Goal: Check status: Check status

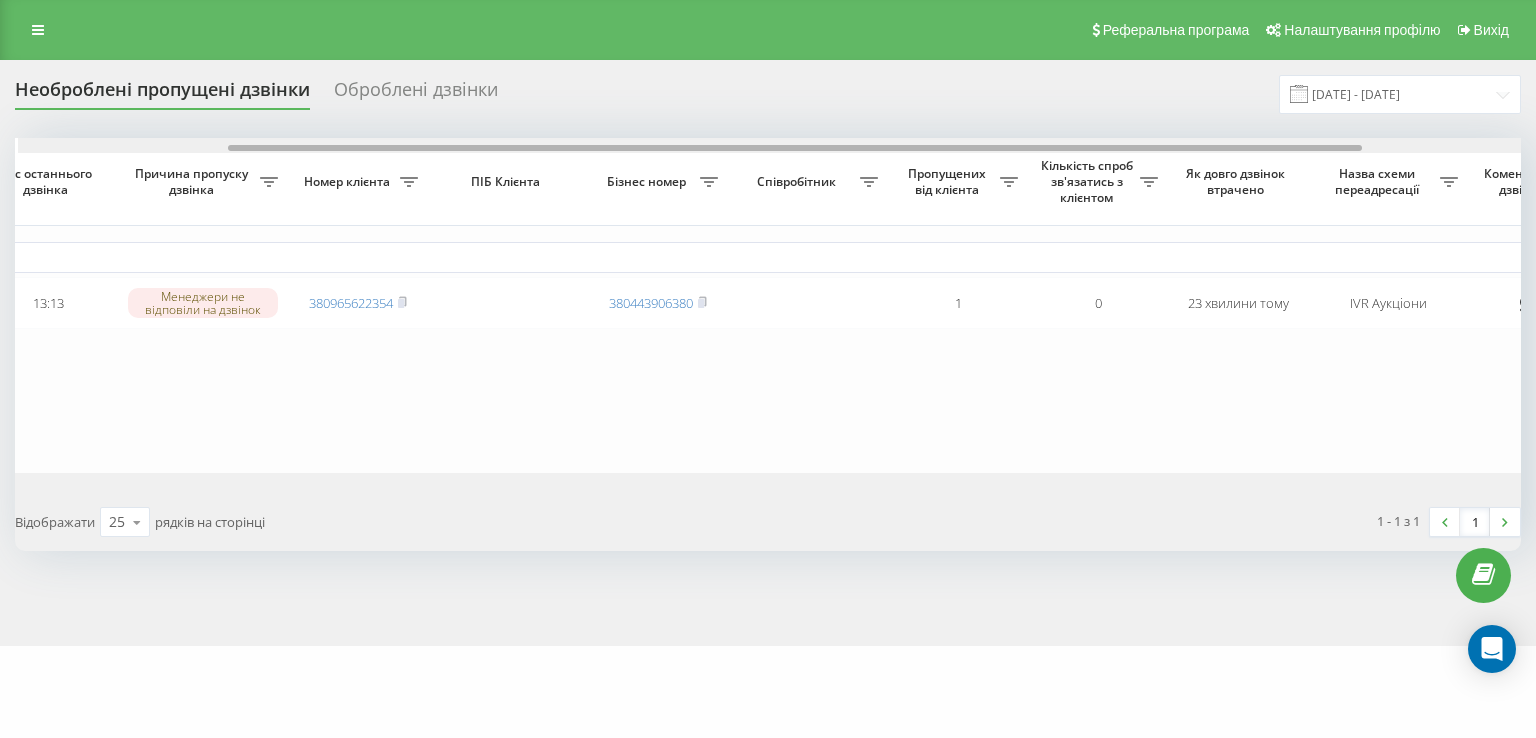
scroll to position [0, 280]
drag, startPoint x: 1065, startPoint y: 150, endPoint x: 1276, endPoint y: 147, distance: 211.0
click at [1276, 147] on div at bounding box center [792, 148] width 1134 height 6
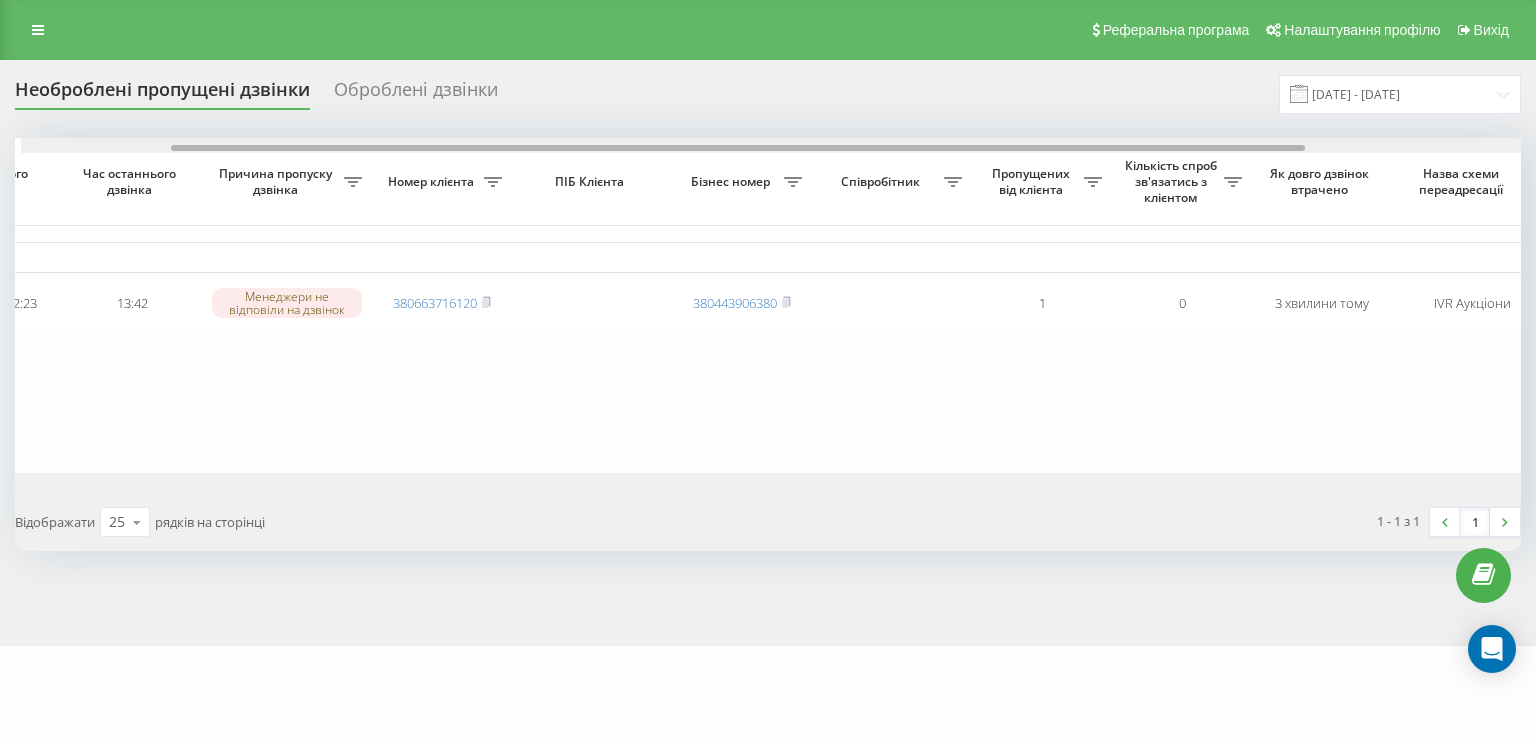
scroll to position [0, 199]
drag, startPoint x: 992, startPoint y: 145, endPoint x: 1142, endPoint y: 151, distance: 150.1
click at [1142, 151] on div at bounding box center [768, 145] width 1506 height 15
